Goal: Information Seeking & Learning: Learn about a topic

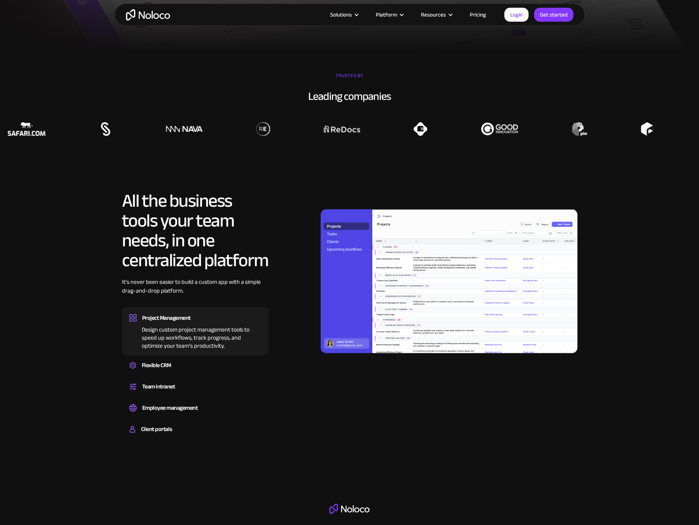
scroll to position [588, 0]
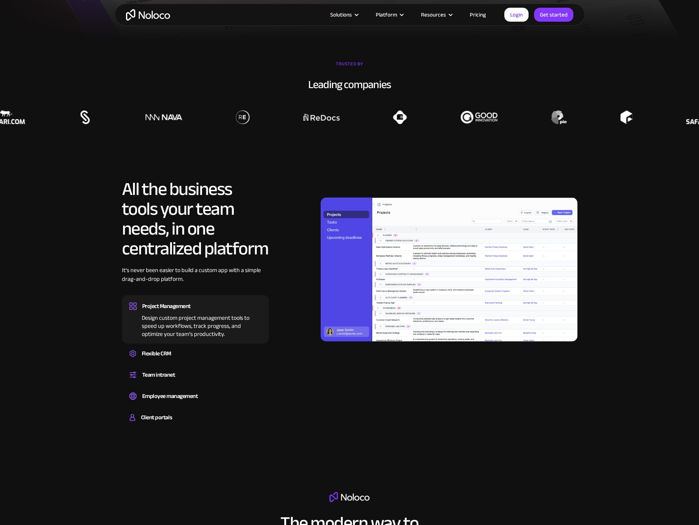
click at [402, 274] on img at bounding box center [449, 270] width 257 height 144
click at [475, 14] on link "Pricing" at bounding box center [478, 15] width 35 height 10
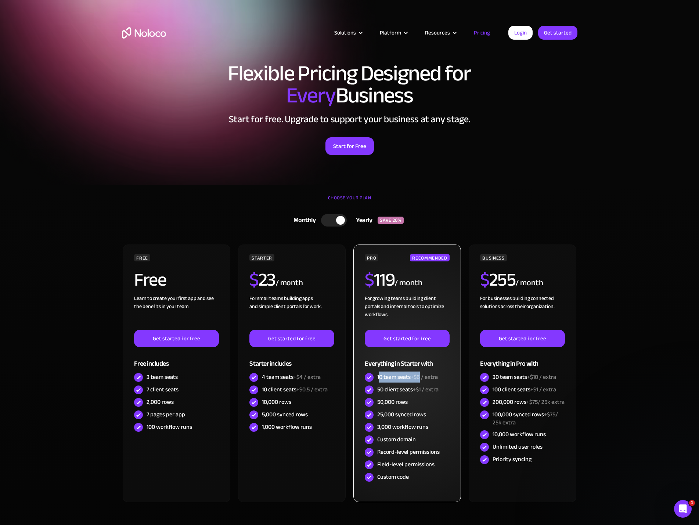
drag, startPoint x: 379, startPoint y: 376, endPoint x: 421, endPoint y: 376, distance: 41.9
click at [421, 376] on div "10 team seats +$6 / extra" at bounding box center [407, 377] width 61 height 8
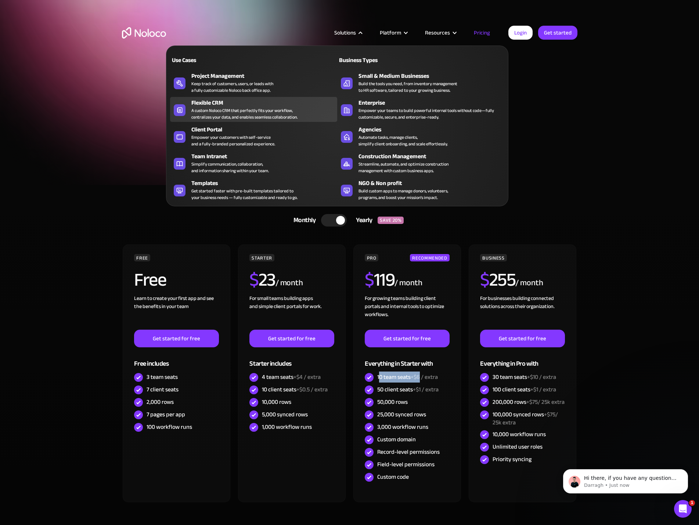
click at [225, 102] on div "Flexible CRM" at bounding box center [265, 102] width 149 height 9
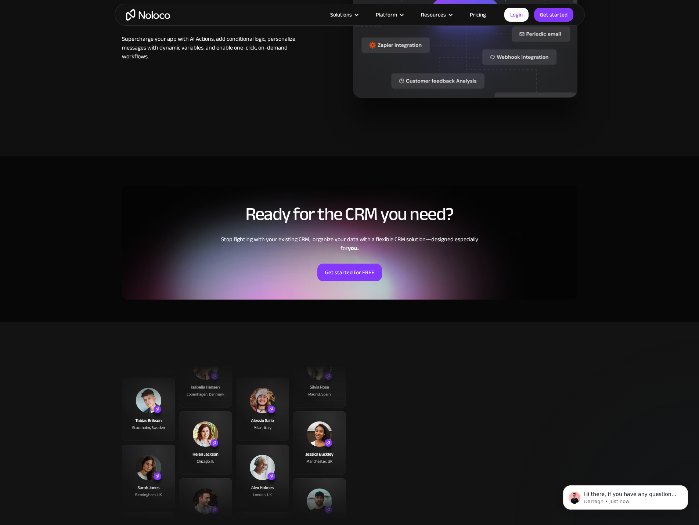
scroll to position [1249, 0]
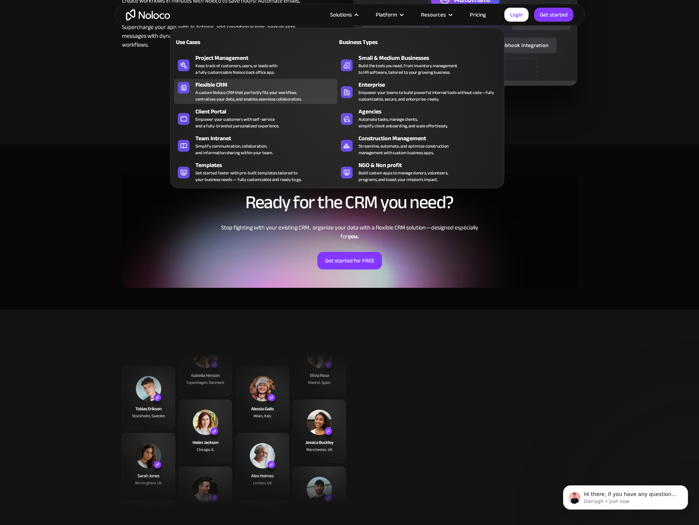
click at [243, 89] on div "A custom Noloco CRM that perfectly fits your workflow, centralizes your data, a…" at bounding box center [248, 95] width 106 height 13
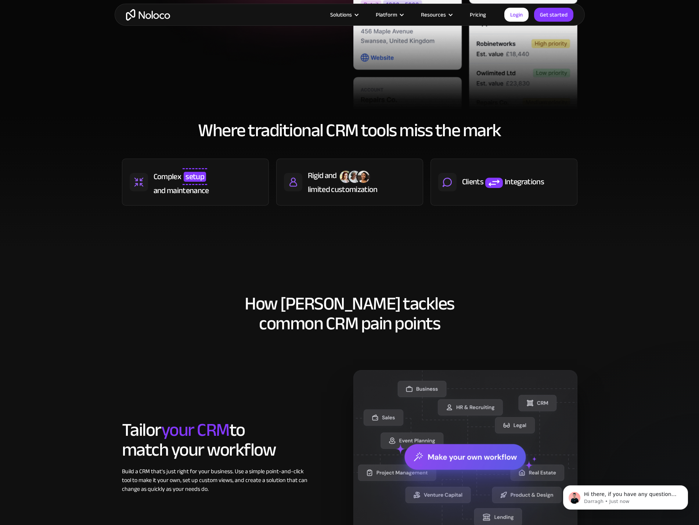
scroll to position [220, 0]
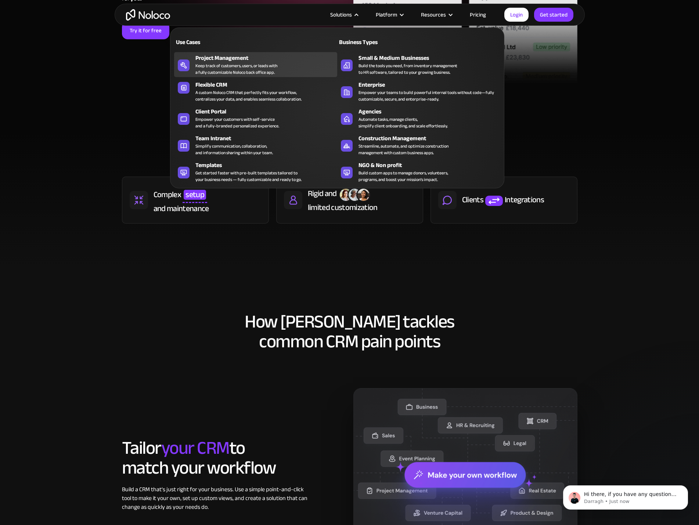
click at [252, 57] on div "Project Management" at bounding box center [267, 58] width 145 height 9
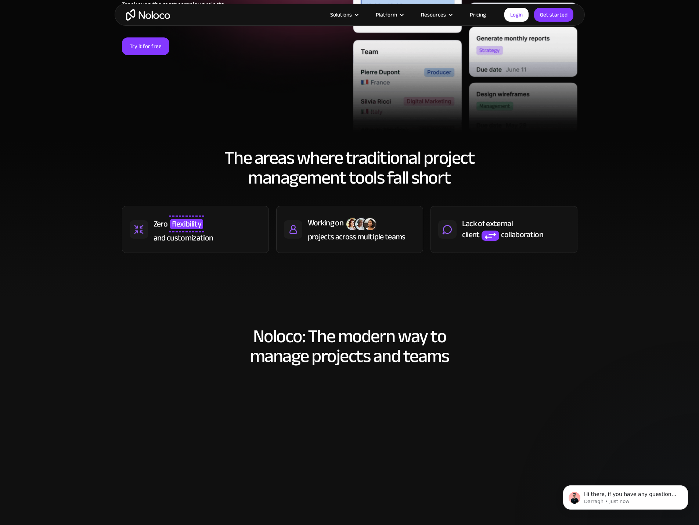
scroll to position [220, 0]
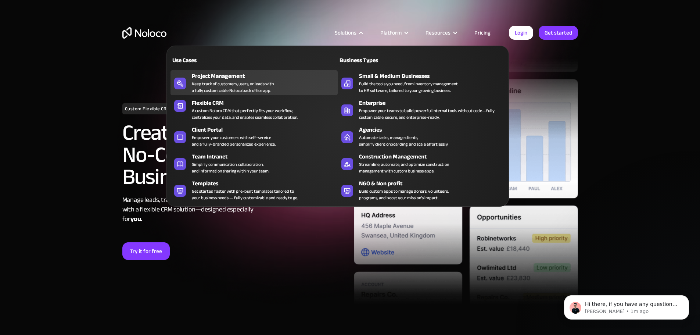
click at [222, 89] on div "Keep track of customers, users, or leads with a fully customizable Noloco back …" at bounding box center [233, 86] width 82 height 13
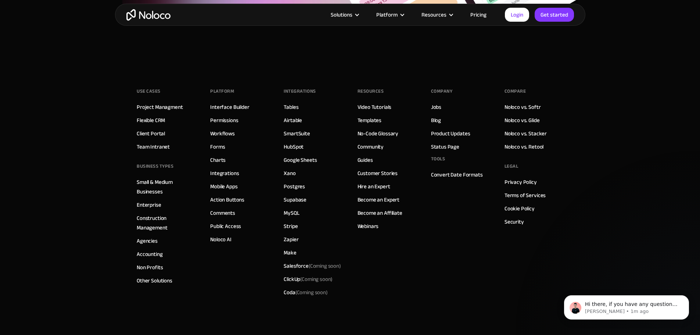
scroll to position [3344, 0]
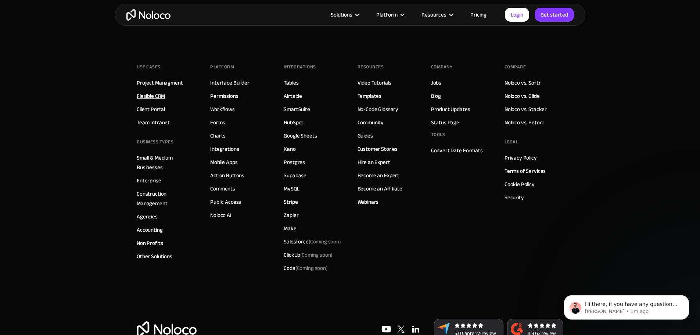
click at [151, 96] on link "Flexible CRM" at bounding box center [151, 96] width 28 height 10
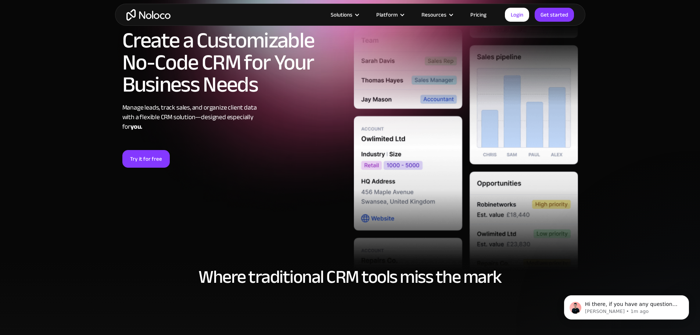
scroll to position [294, 0]
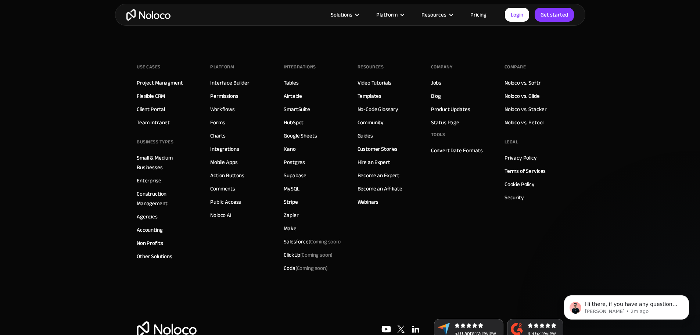
click at [479, 14] on link "Pricing" at bounding box center [478, 15] width 35 height 10
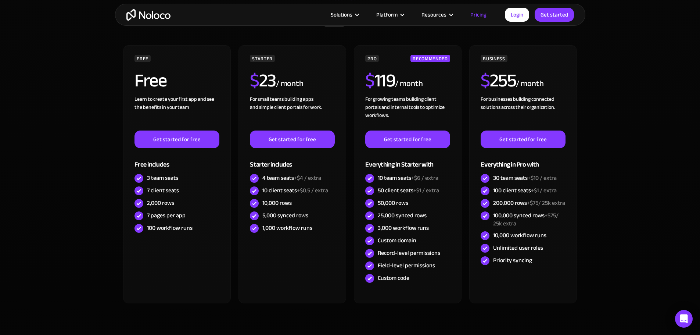
scroll to position [220, 0]
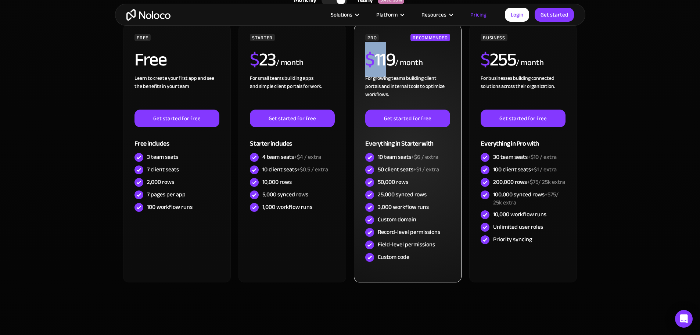
drag, startPoint x: 369, startPoint y: 54, endPoint x: 387, endPoint y: 57, distance: 17.9
click at [387, 57] on h2 "$ 119" at bounding box center [380, 59] width 30 height 18
drag, startPoint x: 379, startPoint y: 156, endPoint x: 441, endPoint y: 156, distance: 61.7
click at [441, 156] on div "10 team seats +$6 / extra" at bounding box center [407, 157] width 85 height 12
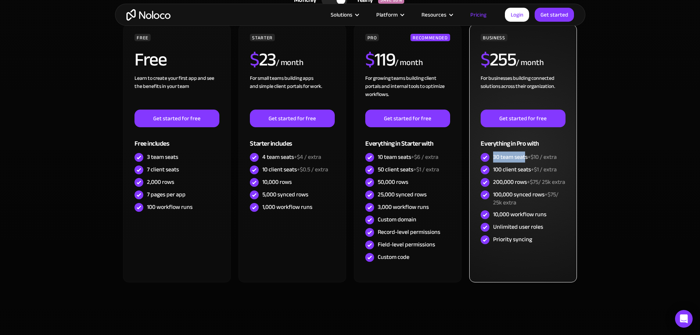
drag, startPoint x: 493, startPoint y: 154, endPoint x: 525, endPoint y: 154, distance: 32.3
click at [525, 154] on div "30 team seats +$10 / extra" at bounding box center [525, 157] width 64 height 8
drag, startPoint x: 481, startPoint y: 60, endPoint x: 505, endPoint y: 60, distance: 23.5
click at [505, 60] on h2 "$ 255" at bounding box center [498, 59] width 35 height 18
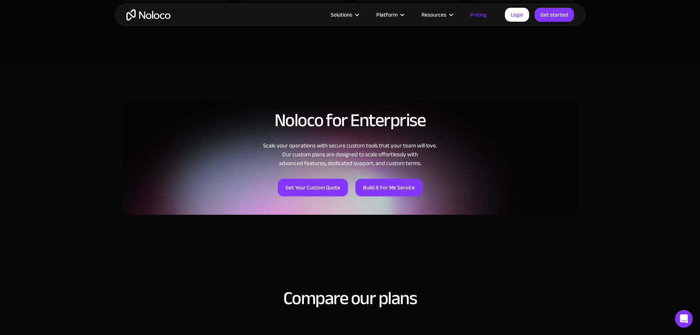
scroll to position [514, 0]
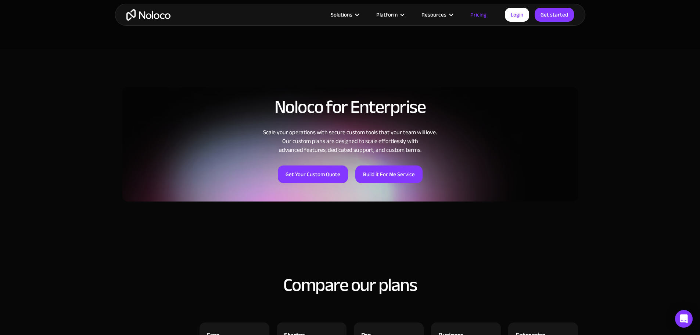
click at [144, 14] on img "home" at bounding box center [148, 14] width 44 height 11
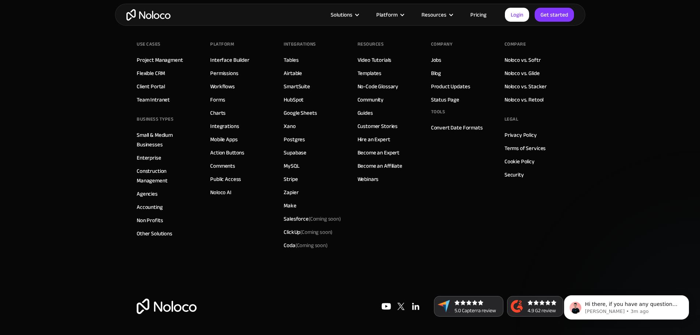
scroll to position [4219, 0]
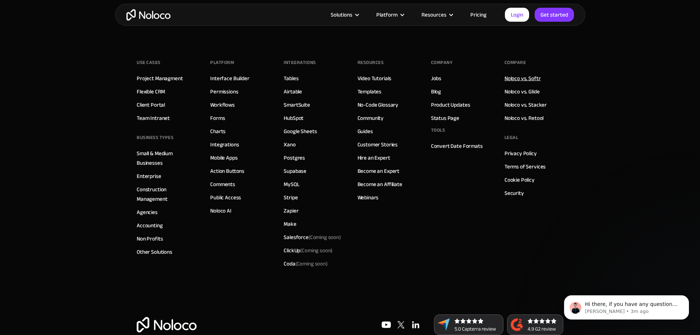
click at [533, 83] on link "Noloco vs. Softr" at bounding box center [523, 78] width 36 height 10
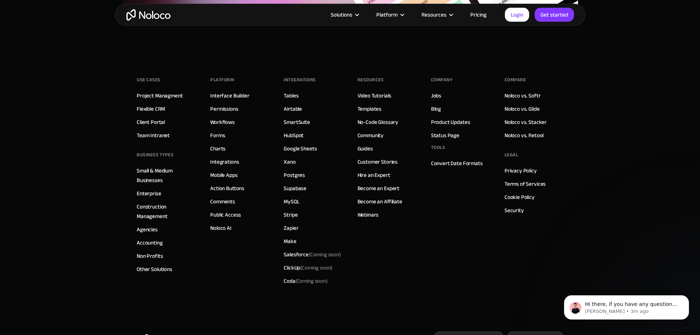
scroll to position [1985, 0]
click at [291, 137] on link "HubSpot" at bounding box center [294, 137] width 20 height 10
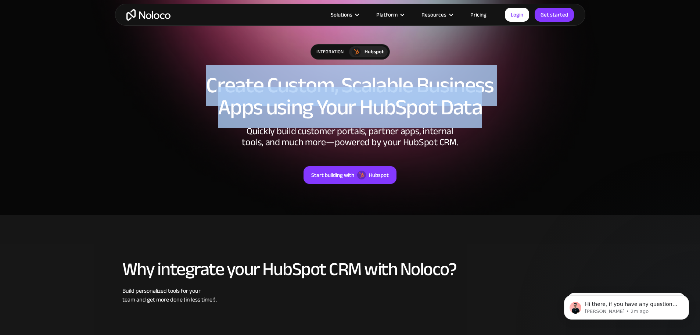
drag, startPoint x: 211, startPoint y: 84, endPoint x: 484, endPoint y: 107, distance: 274.3
click at [484, 107] on h1 "Create Custom, Scalable Business Apps using Your HubSpot Data" at bounding box center [350, 96] width 456 height 44
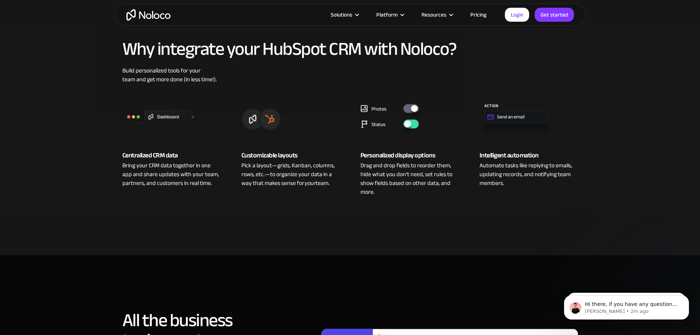
scroll to position [257, 0]
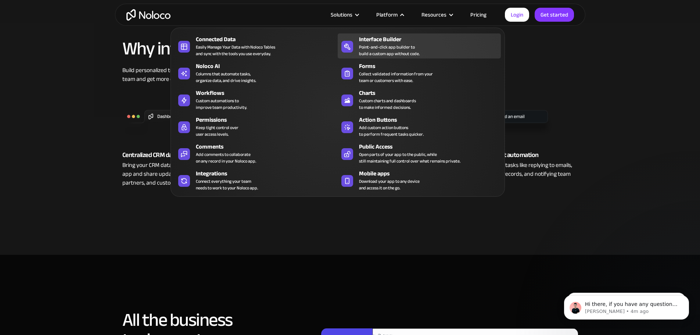
click at [378, 47] on div "Point-and-click app builder to build a custom app without code." at bounding box center [389, 50] width 61 height 13
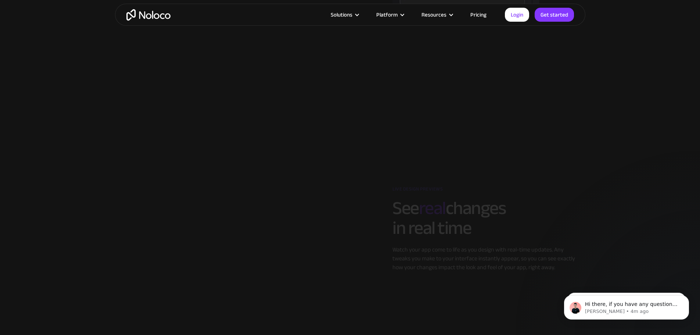
scroll to position [1102, 0]
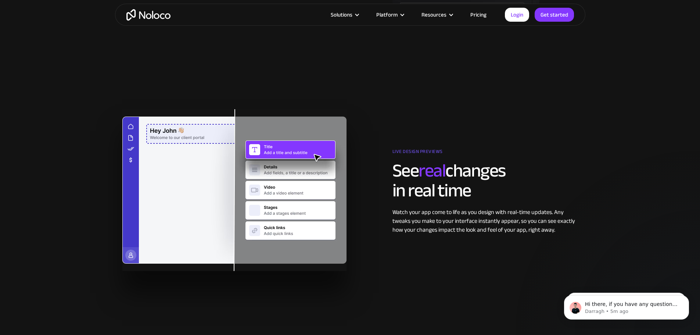
click at [569, 137] on div "Live design previews See real changes in real time Watch your app come to life …" at bounding box center [350, 190] width 463 height 162
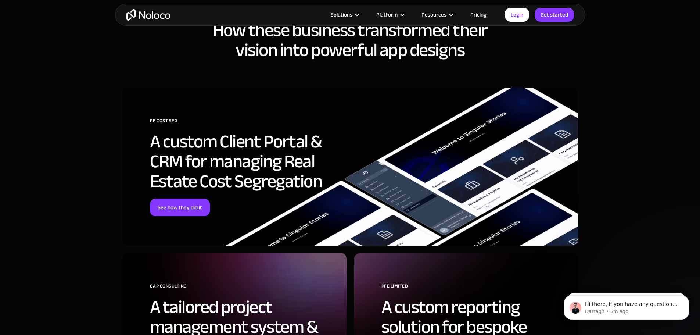
scroll to position [1874, 0]
